Goal: Check status: Check status

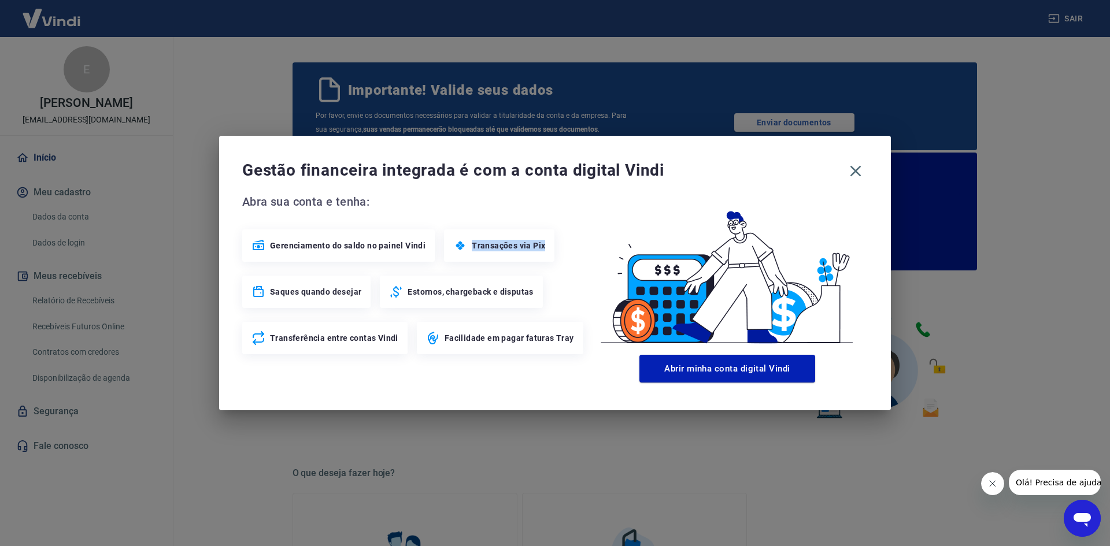
drag, startPoint x: 470, startPoint y: 246, endPoint x: 544, endPoint y: 261, distance: 75.4
click at [544, 261] on div "Transações via Pix" at bounding box center [499, 245] width 110 height 32
drag, startPoint x: 270, startPoint y: 292, endPoint x: 436, endPoint y: 292, distance: 166.5
click at [425, 296] on div "Gerenciamento do saldo no painel Vindi Transações via Pix Saques quando desejar…" at bounding box center [414, 291] width 344 height 125
click at [538, 294] on div "Estornos, chargeback e disputas" at bounding box center [461, 292] width 162 height 32
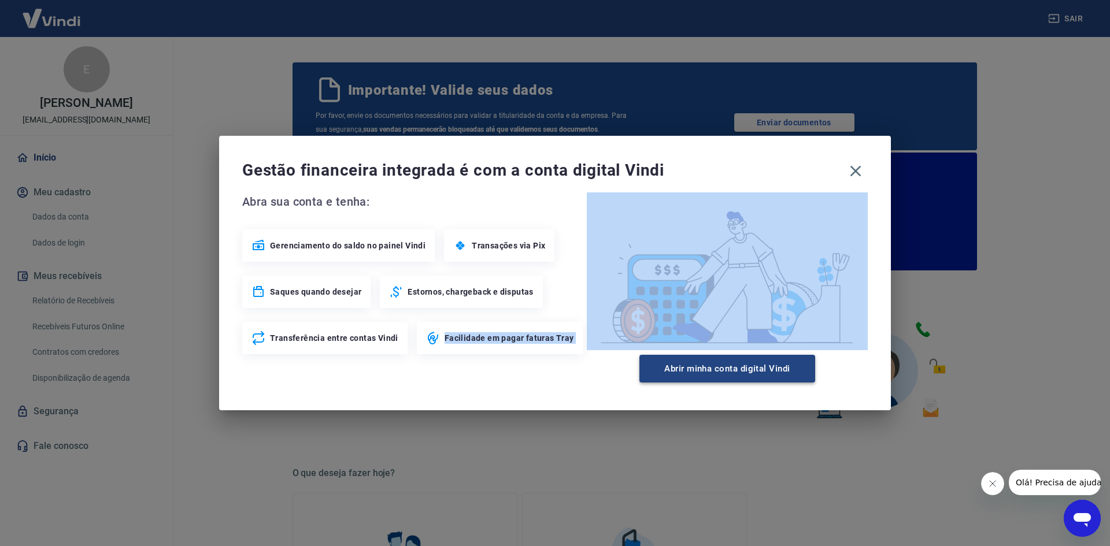
drag, startPoint x: 471, startPoint y: 335, endPoint x: 642, endPoint y: 379, distance: 177.2
click at [597, 357] on div "Abra sua conta e tenha: Gerenciamento do saldo no painel Vindi Transações via P…" at bounding box center [554, 287] width 625 height 190
click at [738, 376] on button "Abrir minha conta digital Vindi" at bounding box center [727, 369] width 176 height 28
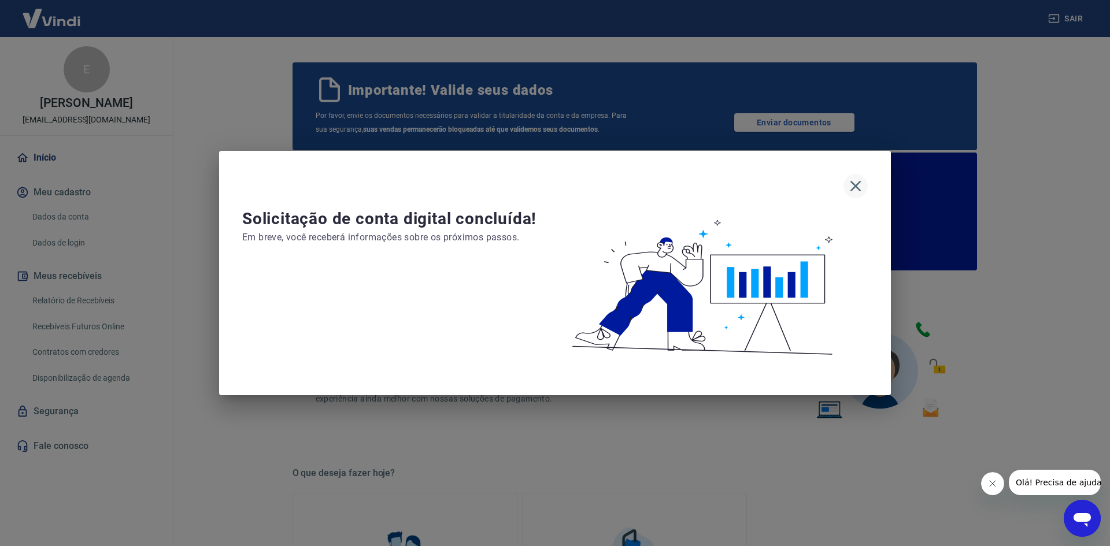
click at [854, 187] on icon "button" at bounding box center [855, 186] width 11 height 11
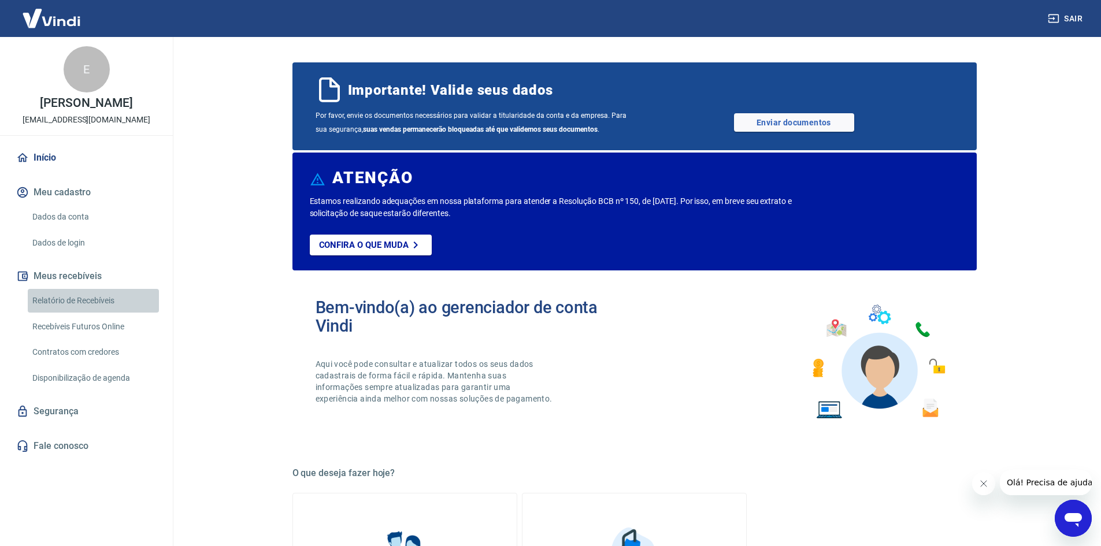
click at [89, 301] on link "Relatório de Recebíveis" at bounding box center [93, 301] width 131 height 24
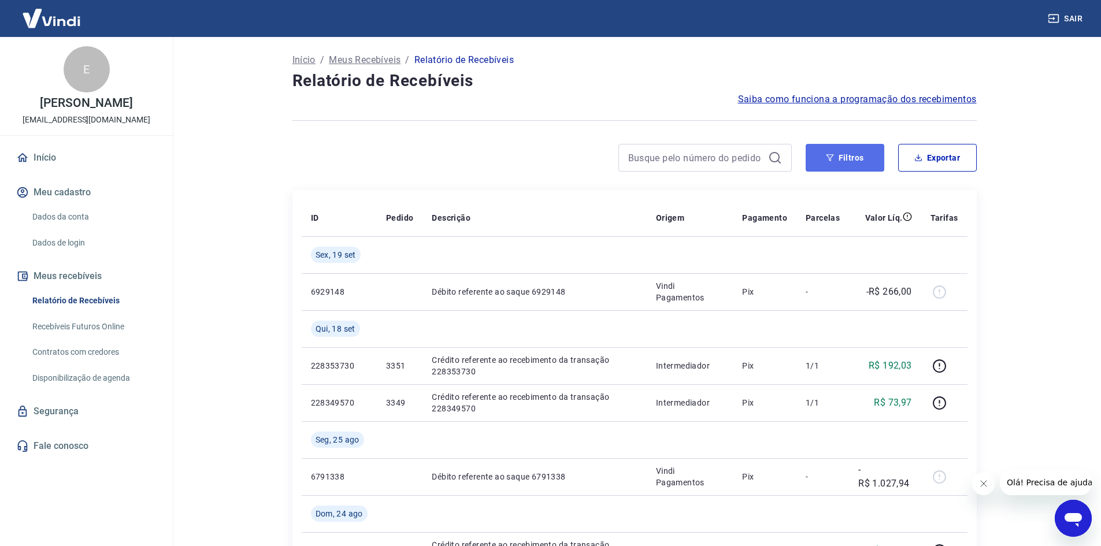
click at [853, 158] on button "Filtros" at bounding box center [845, 158] width 79 height 28
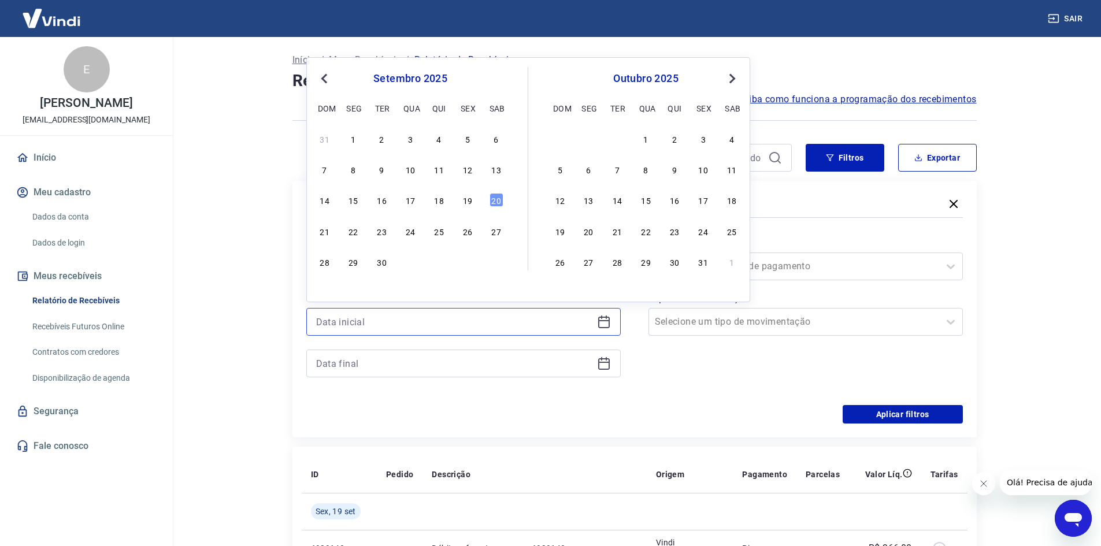
click at [501, 322] on input at bounding box center [454, 321] width 276 height 17
click at [468, 202] on div "19" at bounding box center [468, 200] width 14 height 14
type input "[DATE]"
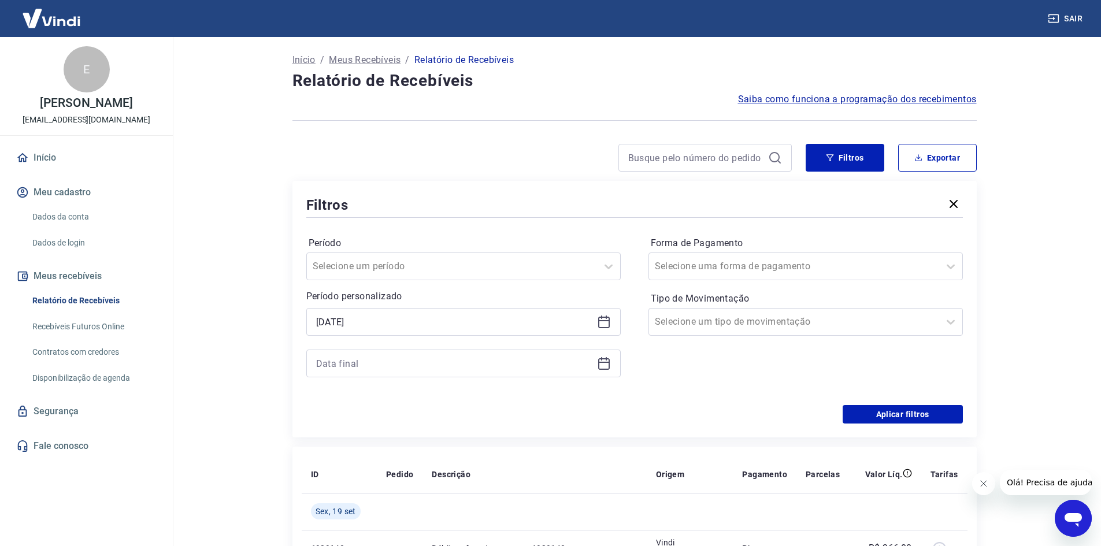
click at [432, 379] on div "Período Selecione um período Período personalizado Selected date: [DATE] [DATE]" at bounding box center [463, 312] width 314 height 157
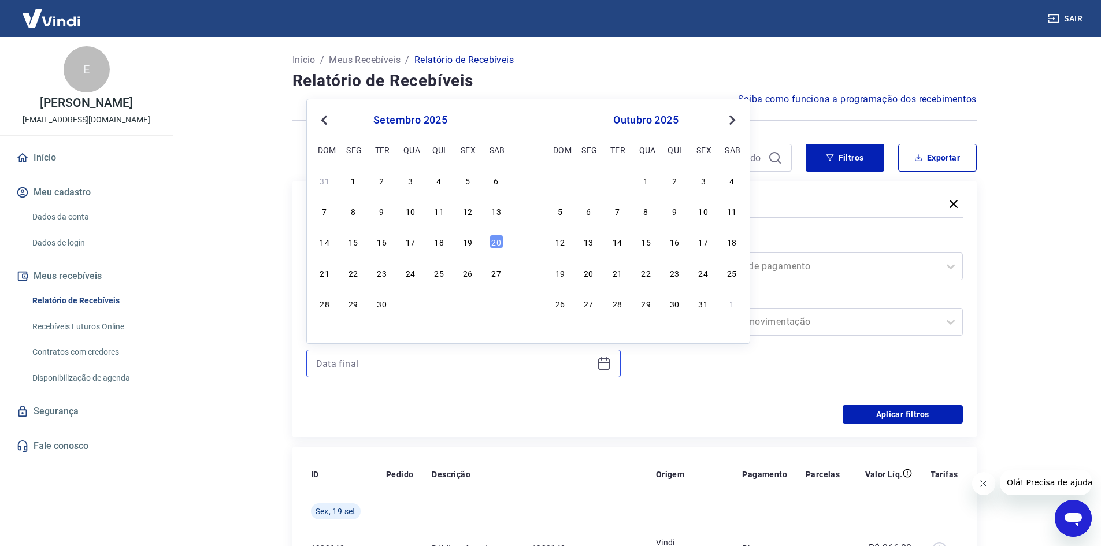
click at [432, 370] on input at bounding box center [454, 363] width 276 height 17
click at [471, 246] on div "19" at bounding box center [468, 242] width 14 height 14
type input "[DATE]"
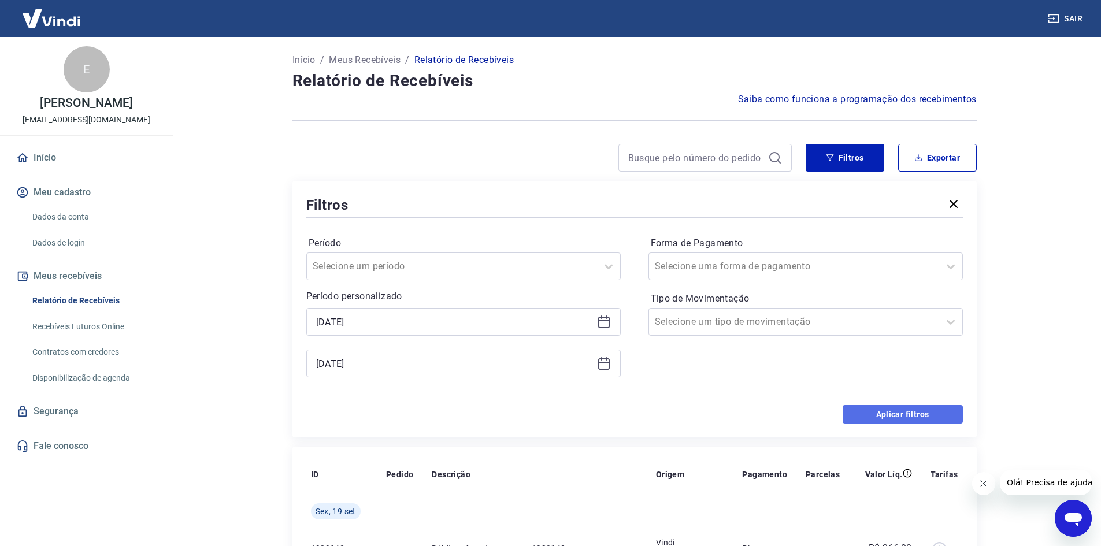
click at [883, 411] on button "Aplicar filtros" at bounding box center [903, 414] width 120 height 18
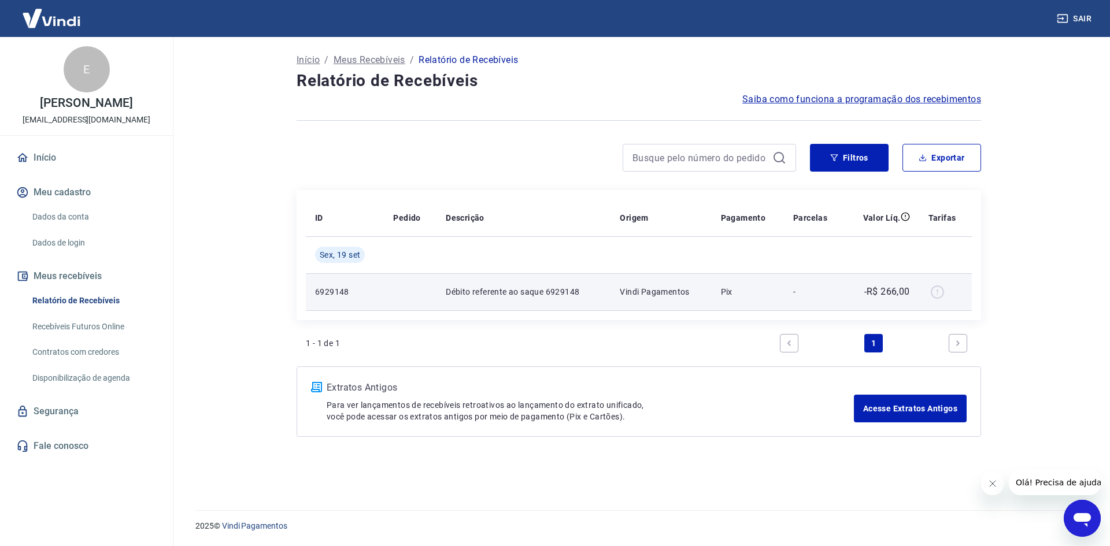
click at [940, 294] on div at bounding box center [945, 292] width 34 height 18
click at [559, 291] on p "Débito referente ao saque 6929148" at bounding box center [523, 292] width 155 height 12
click at [323, 295] on p "6929148" at bounding box center [345, 292] width 60 height 12
drag, startPoint x: 318, startPoint y: 291, endPoint x: 338, endPoint y: 298, distance: 20.8
click at [366, 293] on p "6929148" at bounding box center [345, 292] width 60 height 12
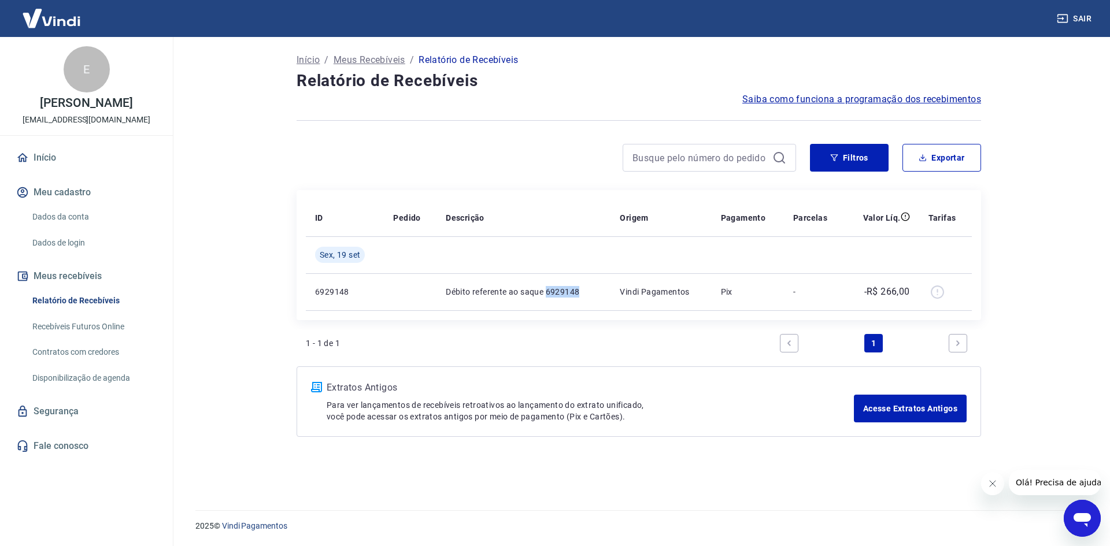
drag, startPoint x: 548, startPoint y: 288, endPoint x: 598, endPoint y: 320, distance: 59.3
click at [586, 305] on td "Débito referente ao saque 6929148" at bounding box center [523, 291] width 174 height 37
copy p "6929148"
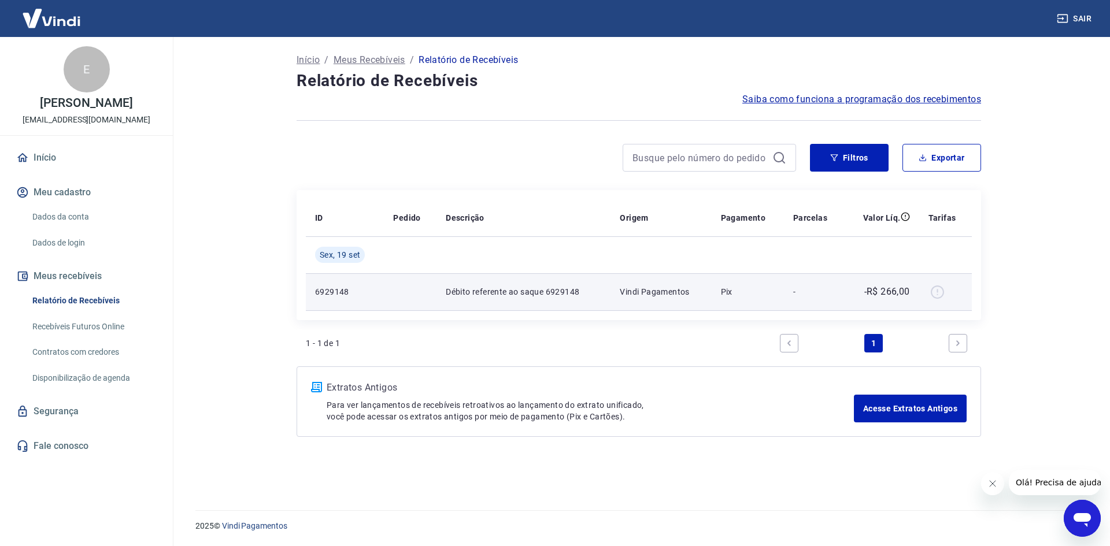
click at [938, 290] on div at bounding box center [945, 292] width 34 height 18
click at [872, 303] on td "-R$ 266,00" at bounding box center [881, 291] width 75 height 37
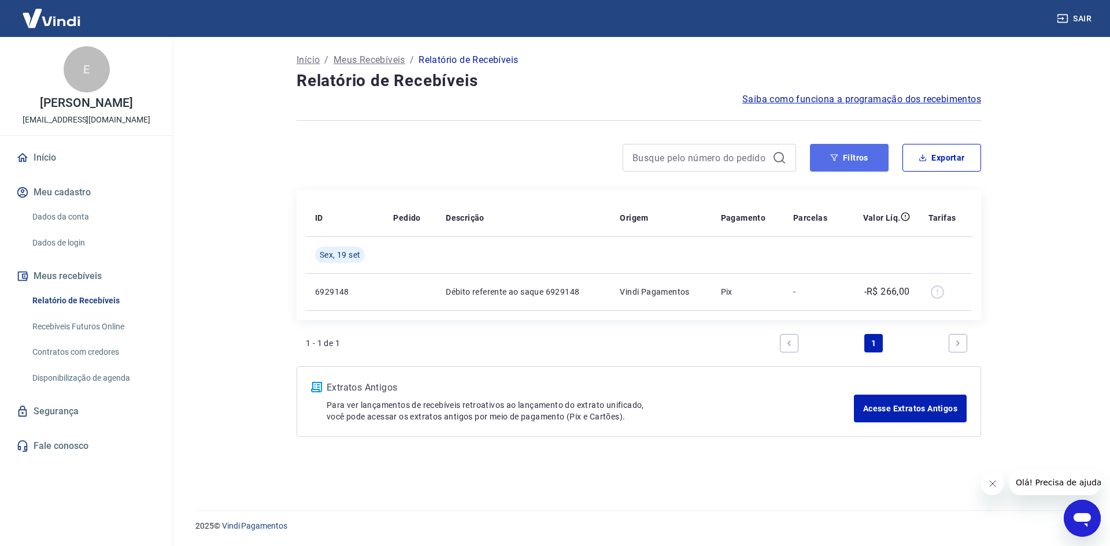
click at [842, 159] on button "Filtros" at bounding box center [849, 158] width 79 height 28
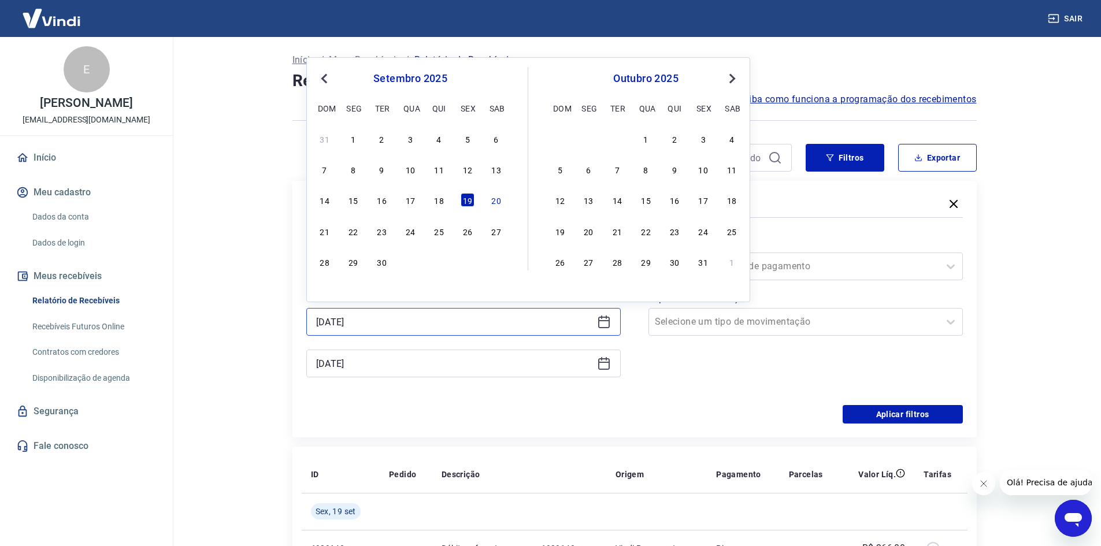
click at [506, 327] on input "[DATE]" at bounding box center [454, 321] width 276 height 17
click at [435, 202] on div "18" at bounding box center [439, 200] width 14 height 14
type input "[DATE]"
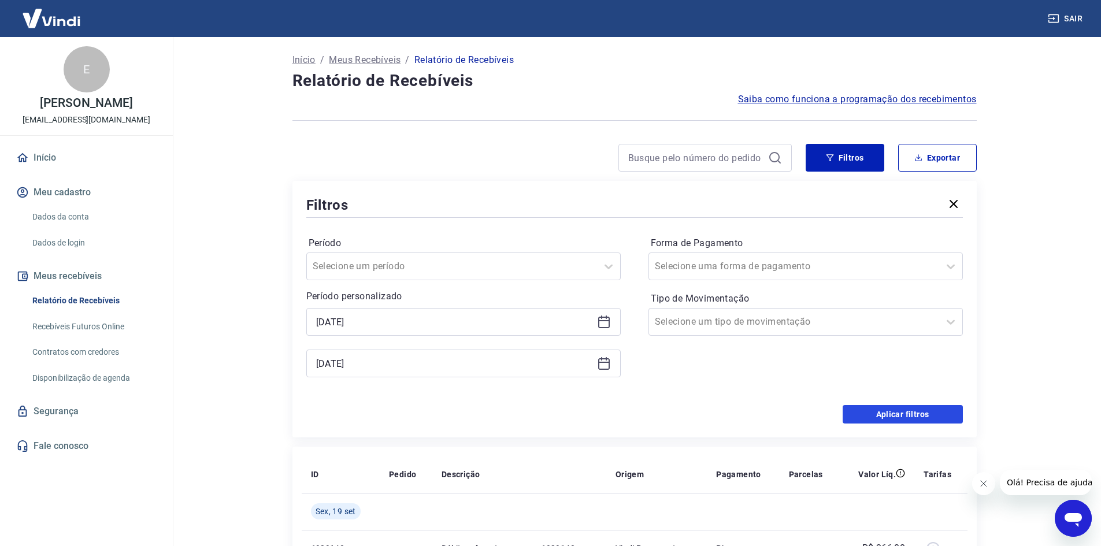
click at [890, 413] on button "Aplicar filtros" at bounding box center [903, 414] width 120 height 18
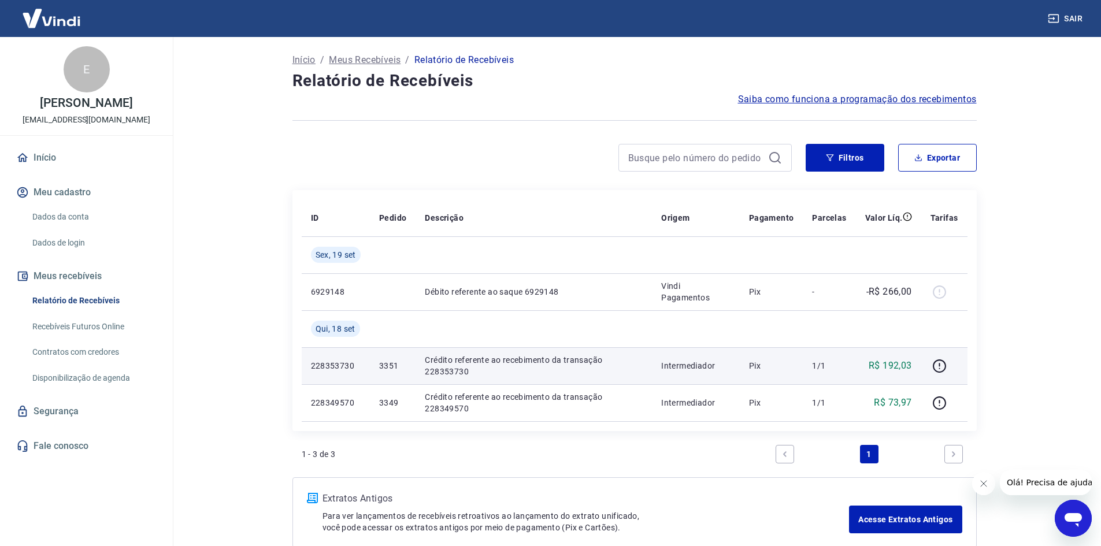
click at [385, 362] on p "3351" at bounding box center [392, 366] width 27 height 12
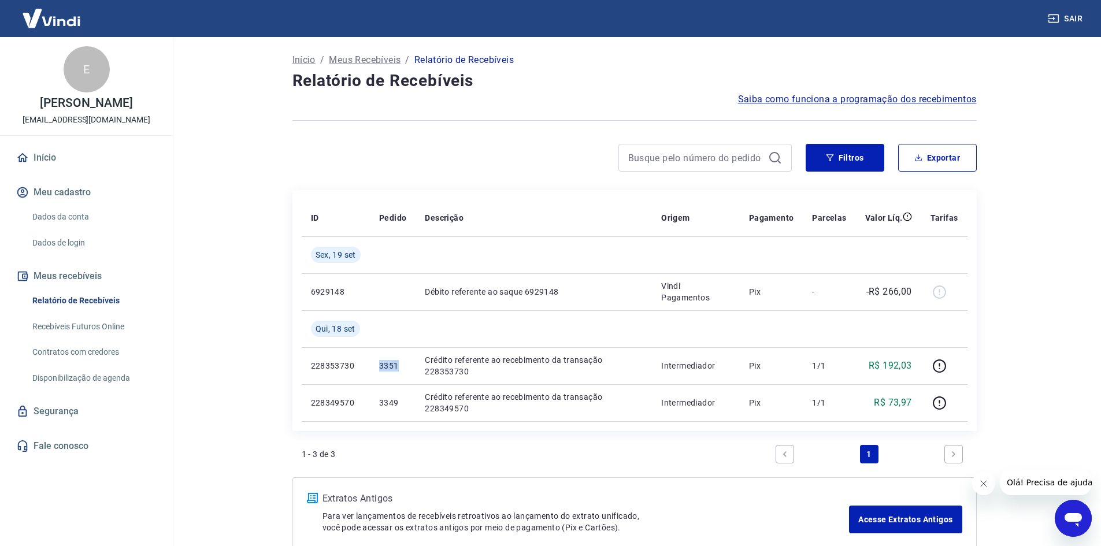
copy p "3351"
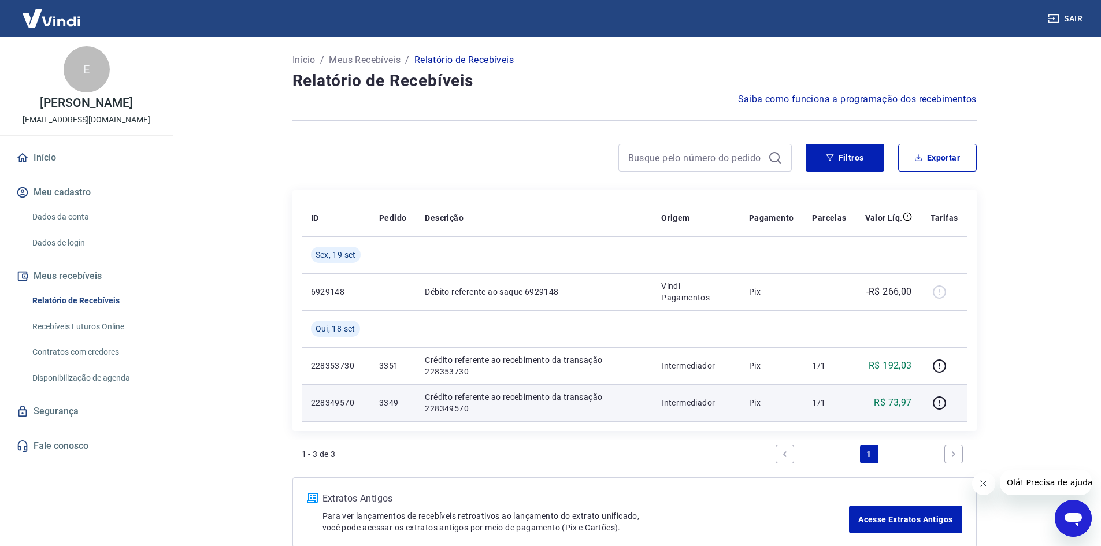
click at [391, 402] on p "3349" at bounding box center [392, 403] width 27 height 12
copy p "3349"
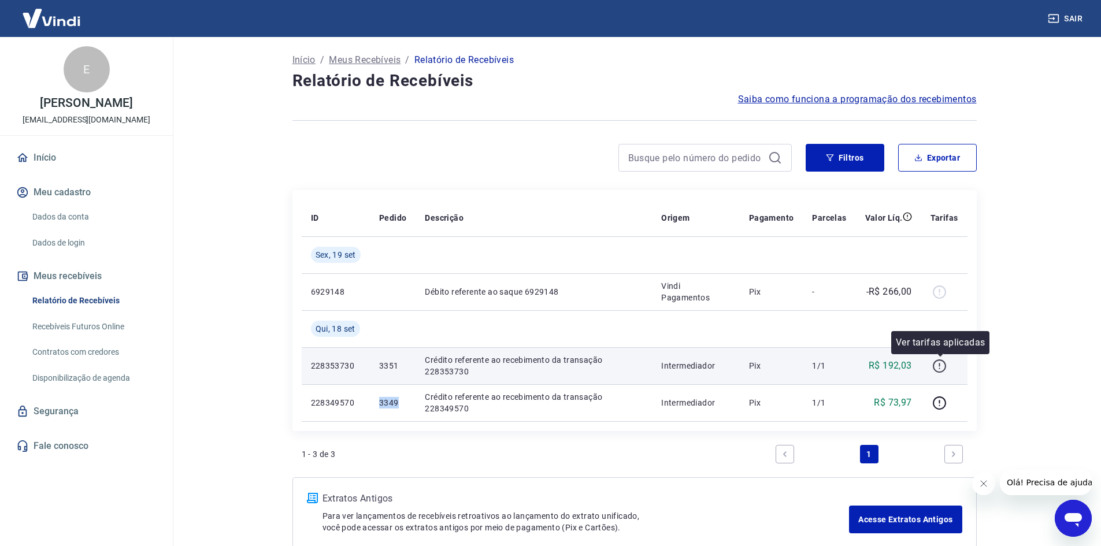
click at [941, 369] on icon "button" at bounding box center [939, 366] width 14 height 14
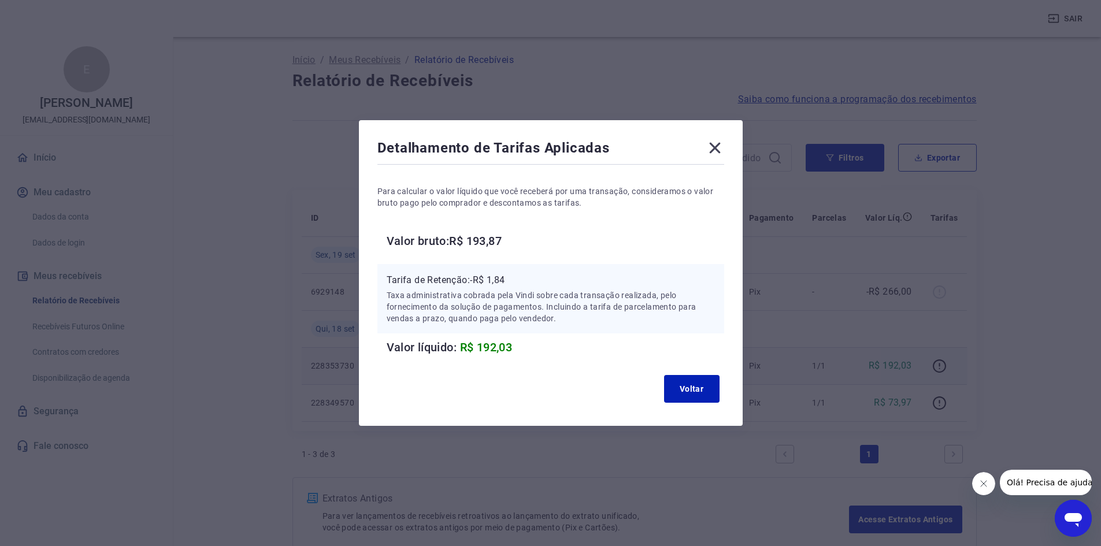
click at [720, 146] on icon at bounding box center [714, 148] width 11 height 11
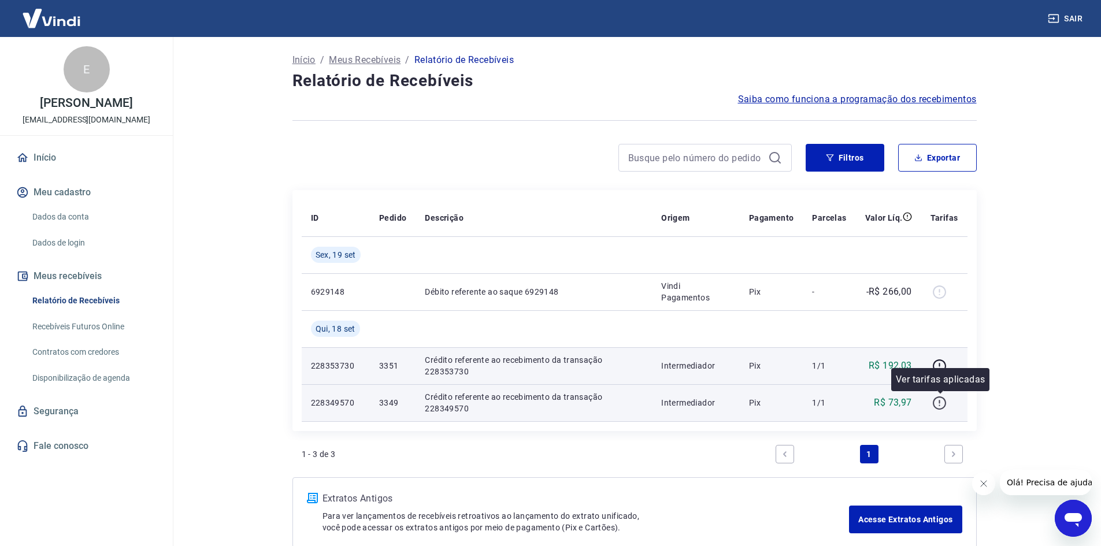
click at [938, 409] on icon "button" at bounding box center [939, 403] width 14 height 14
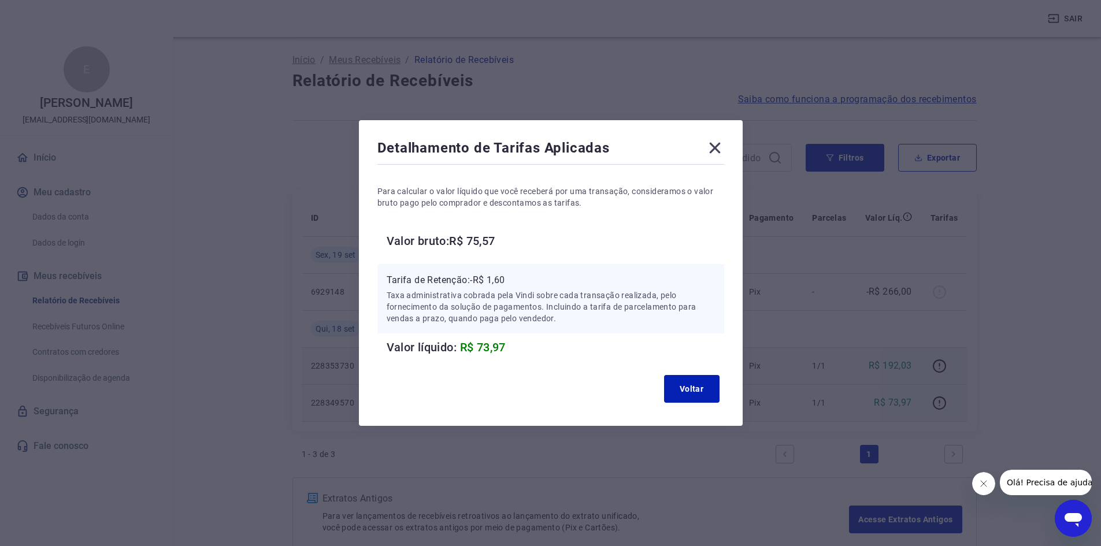
click at [720, 146] on icon at bounding box center [714, 148] width 11 height 11
